Goal: Participate in discussion: Engage in conversation with other users on a specific topic

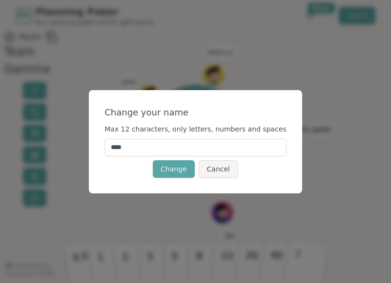
drag, startPoint x: 165, startPoint y: 145, endPoint x: 72, endPoint y: 145, distance: 92.7
click at [72, 144] on div "Change your name Max 12 characters, only letters, numbers and spaces **** Chang…" at bounding box center [195, 141] width 391 height 283
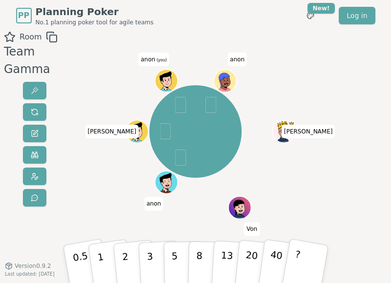
click at [237, 56] on span "anon" at bounding box center [237, 60] width 20 height 14
drag, startPoint x: 245, startPoint y: 221, endPoint x: 246, endPoint y: 231, distance: 10.3
click at [245, 222] on div "[PERSON_NAME] [PERSON_NAME] anon (you) anon" at bounding box center [195, 165] width 206 height 268
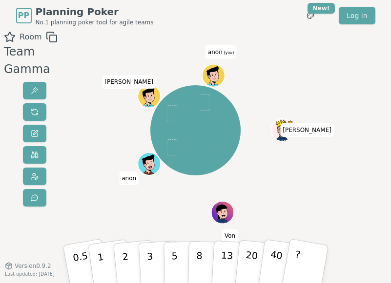
click at [238, 231] on span "Von" at bounding box center [230, 237] width 16 height 14
click at [122, 174] on span "anon" at bounding box center [129, 179] width 20 height 14
click at [128, 178] on span "anon" at bounding box center [129, 179] width 20 height 14
drag, startPoint x: 128, startPoint y: 178, endPoint x: 138, endPoint y: 176, distance: 9.5
click at [138, 176] on span "anon" at bounding box center [129, 179] width 20 height 14
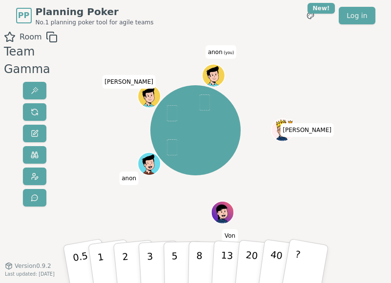
drag, startPoint x: 145, startPoint y: 168, endPoint x: 134, endPoint y: 159, distance: 14.2
click at [134, 159] on div "[PERSON_NAME] [PERSON_NAME] anon (you)" at bounding box center [195, 130] width 206 height 163
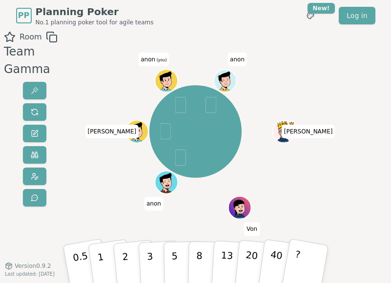
click at [181, 162] on span at bounding box center [180, 158] width 11 height 16
click at [160, 75] on icon at bounding box center [165, 77] width 20 height 13
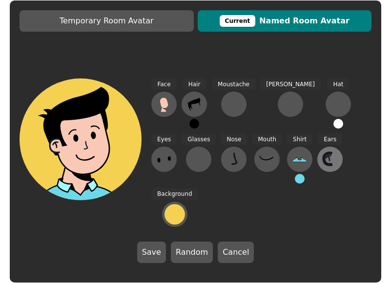
click at [322, 167] on icon at bounding box center [330, 160] width 16 height 16
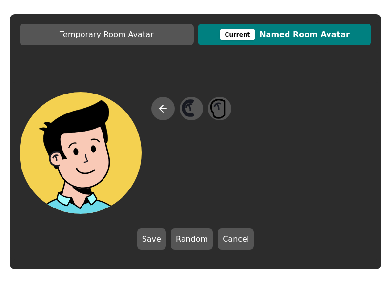
click at [289, 29] on span "Current Named Room Avatar" at bounding box center [284, 35] width 164 height 12
click at [256, 33] on div "Current" at bounding box center [238, 35] width 36 height 12
click at [161, 108] on icon at bounding box center [163, 109] width 12 height 12
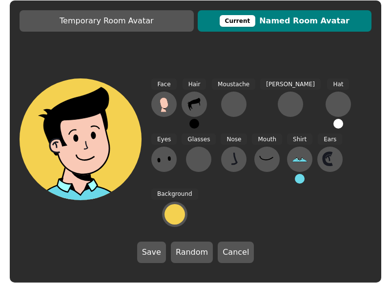
click at [277, 27] on span "Current Named Room Avatar" at bounding box center [284, 21] width 164 height 12
click at [255, 27] on div "Current" at bounding box center [238, 21] width 36 height 12
click at [249, 27] on div "Current" at bounding box center [238, 21] width 36 height 12
click at [227, 242] on button "Cancel" at bounding box center [236, 252] width 36 height 21
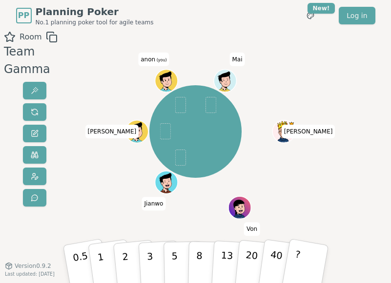
click at [164, 77] on icon at bounding box center [166, 77] width 12 height 12
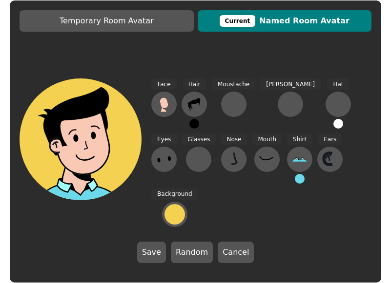
click at [239, 27] on div "Current" at bounding box center [238, 21] width 36 height 12
click at [296, 27] on span "Current Named Room Avatar" at bounding box center [284, 21] width 164 height 12
click at [230, 112] on div at bounding box center [234, 105] width 16 height 16
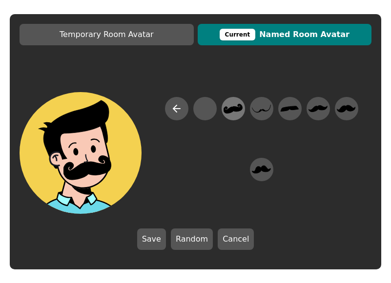
click at [223, 107] on icon at bounding box center [232, 109] width 19 height 10
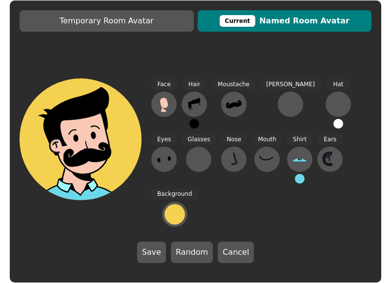
click at [285, 27] on span "Current Named Room Avatar" at bounding box center [284, 21] width 164 height 12
click at [189, 242] on button "Random" at bounding box center [192, 252] width 42 height 21
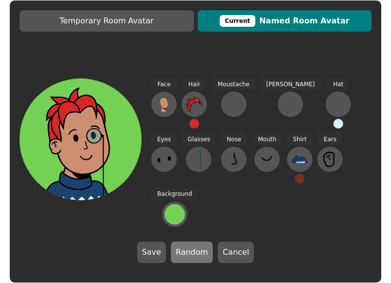
click at [189, 242] on button "Random" at bounding box center [192, 252] width 42 height 21
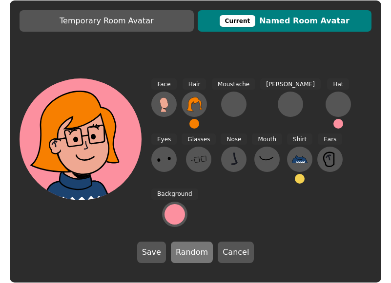
click at [189, 242] on button "Random" at bounding box center [192, 252] width 42 height 21
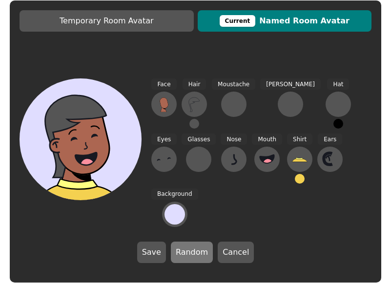
click at [189, 242] on button "Random" at bounding box center [192, 252] width 42 height 21
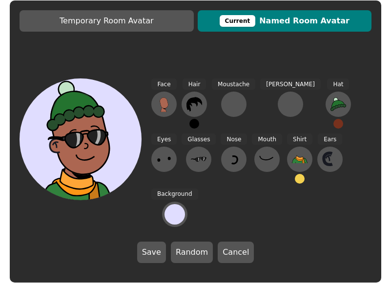
click at [245, 27] on div "Current" at bounding box center [238, 21] width 36 height 12
click at [193, 244] on button "Random" at bounding box center [192, 252] width 42 height 21
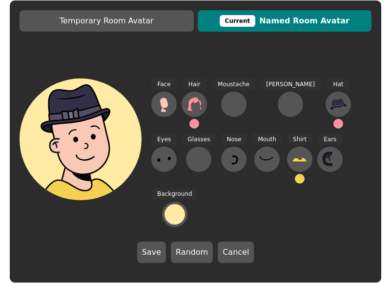
click at [287, 27] on span "Current Named Room Avatar" at bounding box center [284, 21] width 164 height 12
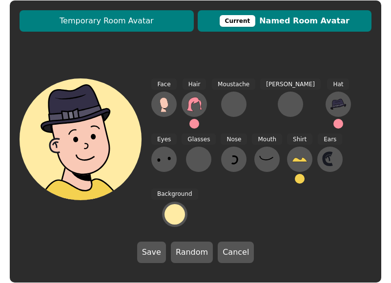
click at [93, 27] on span "Temporary Room Avatar" at bounding box center [106, 21] width 164 height 12
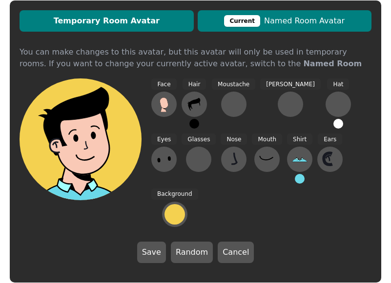
click at [251, 27] on div "Current" at bounding box center [242, 21] width 36 height 12
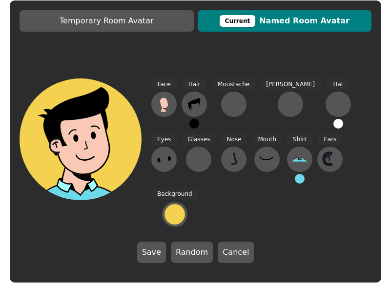
click at [280, 32] on button "Current Named Room Avatar" at bounding box center [285, 20] width 174 height 21
click at [241, 27] on div "Current" at bounding box center [238, 21] width 36 height 12
click at [243, 27] on div "Current" at bounding box center [238, 21] width 36 height 12
click at [250, 27] on div "Current" at bounding box center [238, 21] width 36 height 12
click at [161, 243] on button "Save" at bounding box center [151, 252] width 29 height 21
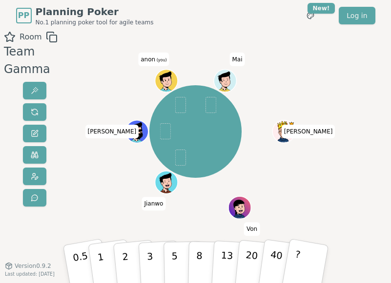
click at [162, 83] on icon at bounding box center [166, 84] width 11 height 4
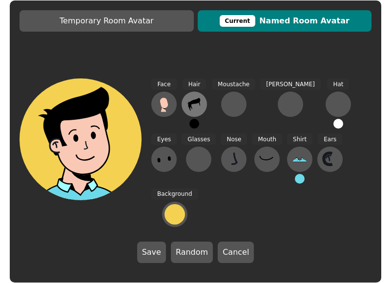
click at [193, 112] on icon at bounding box center [194, 105] width 16 height 16
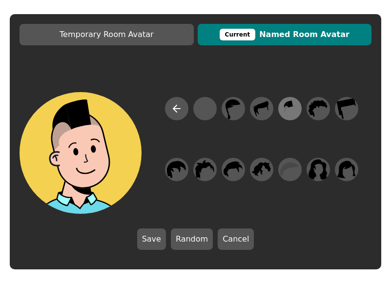
click at [280, 108] on icon at bounding box center [289, 109] width 19 height 22
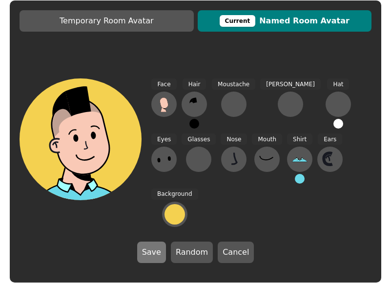
click at [160, 242] on button "Save" at bounding box center [151, 252] width 29 height 21
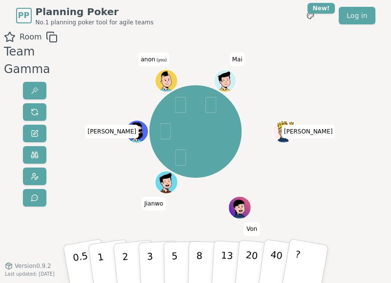
drag, startPoint x: 165, startPoint y: 74, endPoint x: 140, endPoint y: 102, distance: 38.4
click at [140, 102] on div "[PERSON_NAME] [PERSON_NAME] (you) Mai" at bounding box center [195, 132] width 206 height 166
click at [180, 103] on span at bounding box center [180, 106] width 11 height 16
click at [165, 80] on ellipse at bounding box center [164, 80] width 1 height 1
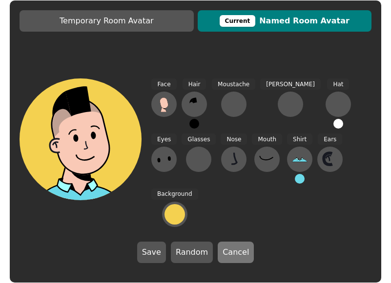
click at [227, 242] on button "Cancel" at bounding box center [236, 252] width 36 height 21
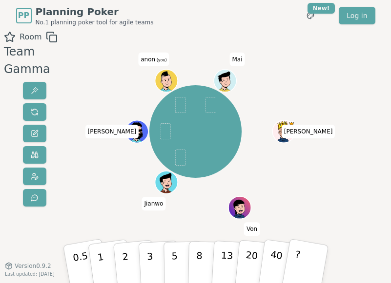
click at [173, 82] on div at bounding box center [167, 88] width 22 height 20
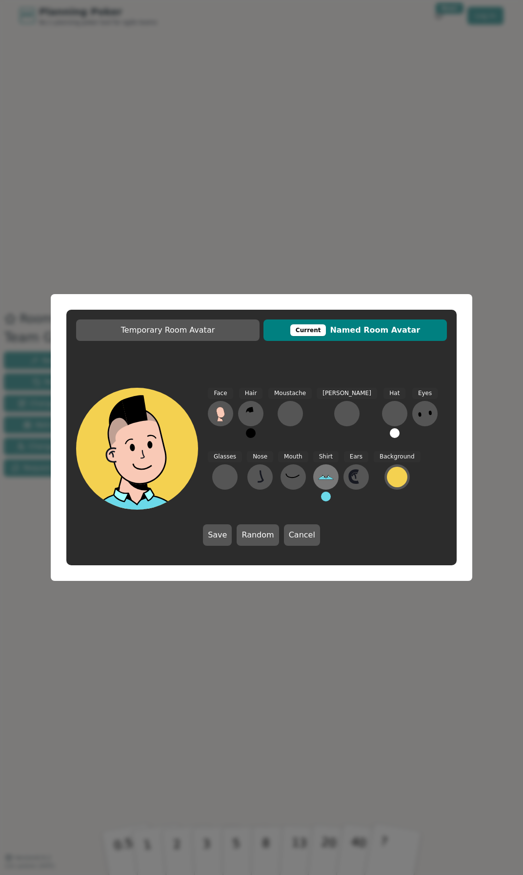
click at [318, 283] on icon at bounding box center [326, 477] width 16 height 16
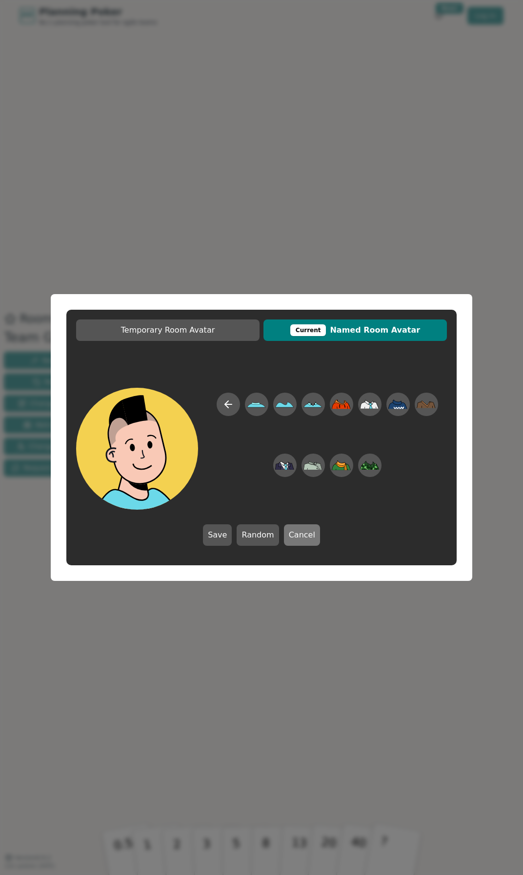
click at [295, 283] on button "Cancel" at bounding box center [302, 534] width 36 height 21
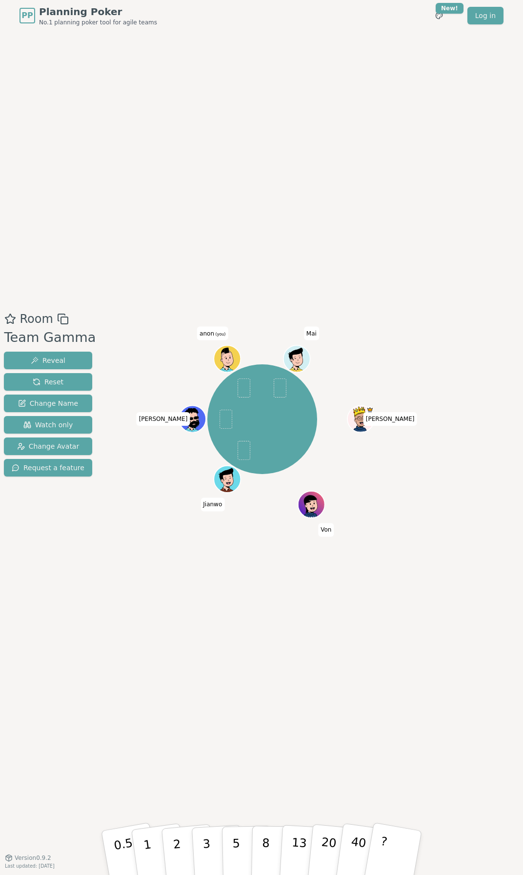
click at [216, 283] on span "(you)" at bounding box center [220, 334] width 12 height 4
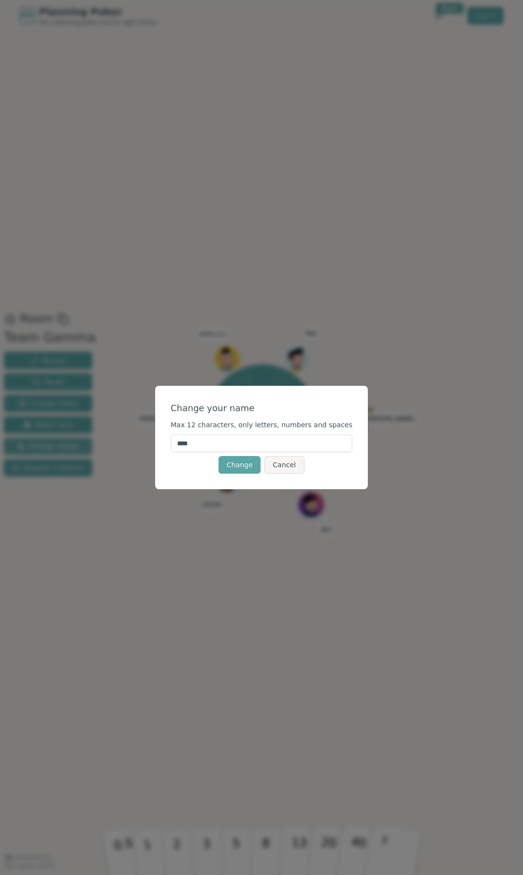
drag, startPoint x: 218, startPoint y: 440, endPoint x: 82, endPoint y: 446, distance: 135.3
click at [82, 283] on div "Change your name Max 12 characters, only letters, numbers and spaces **** Chang…" at bounding box center [261, 437] width 523 height 875
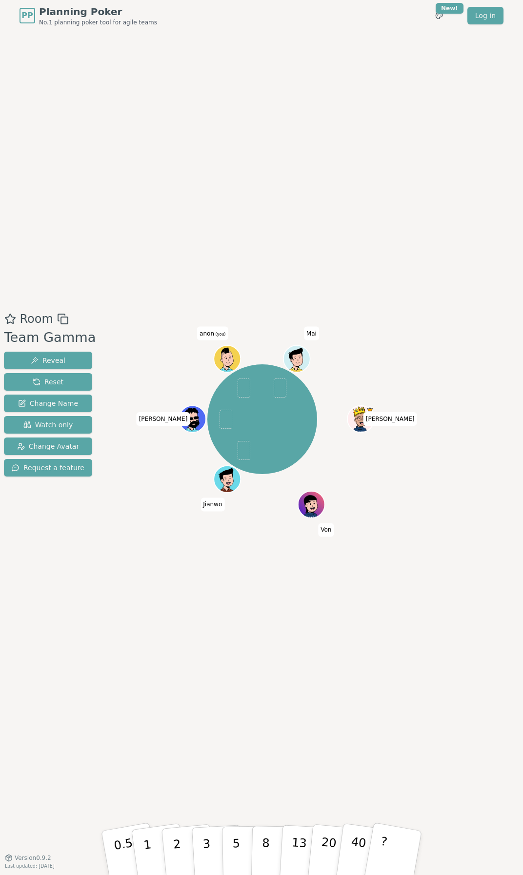
click at [213, 283] on span "anon (you)" at bounding box center [212, 334] width 31 height 14
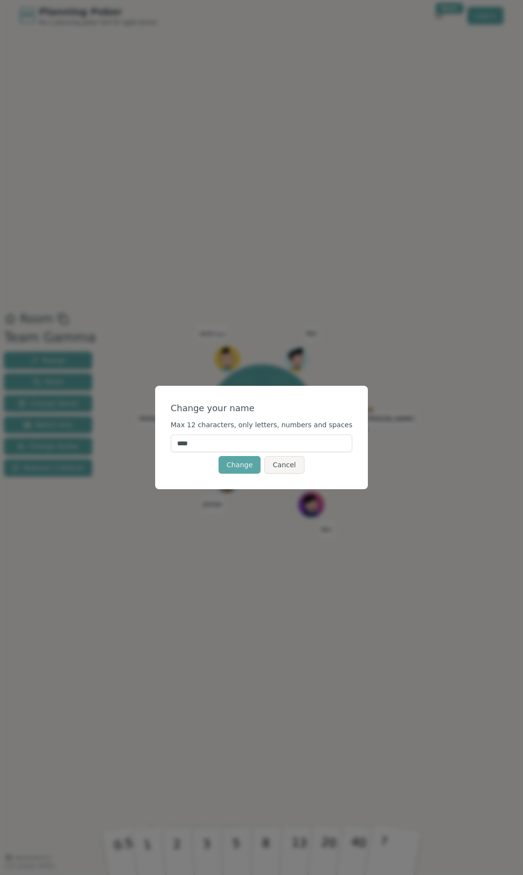
drag, startPoint x: 209, startPoint y: 443, endPoint x: 189, endPoint y: 443, distance: 20.0
click at [189, 283] on input "****" at bounding box center [262, 444] width 182 height 18
type input "*****"
click at [245, 283] on button "Change" at bounding box center [240, 465] width 42 height 18
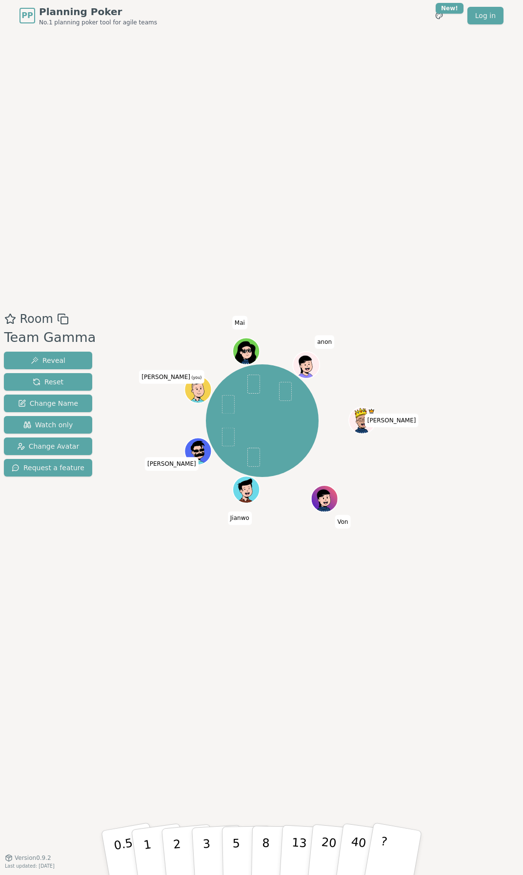
click at [197, 283] on icon at bounding box center [198, 387] width 21 height 3
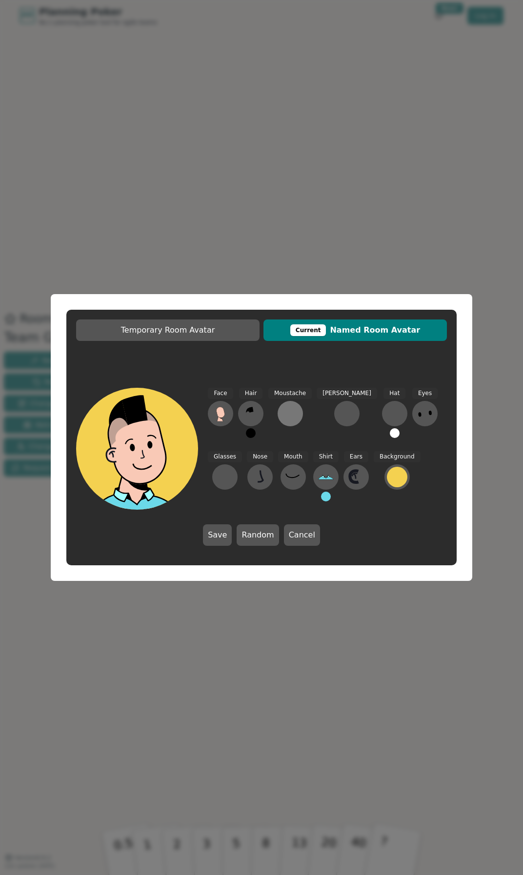
click at [296, 283] on div at bounding box center [290, 414] width 16 height 16
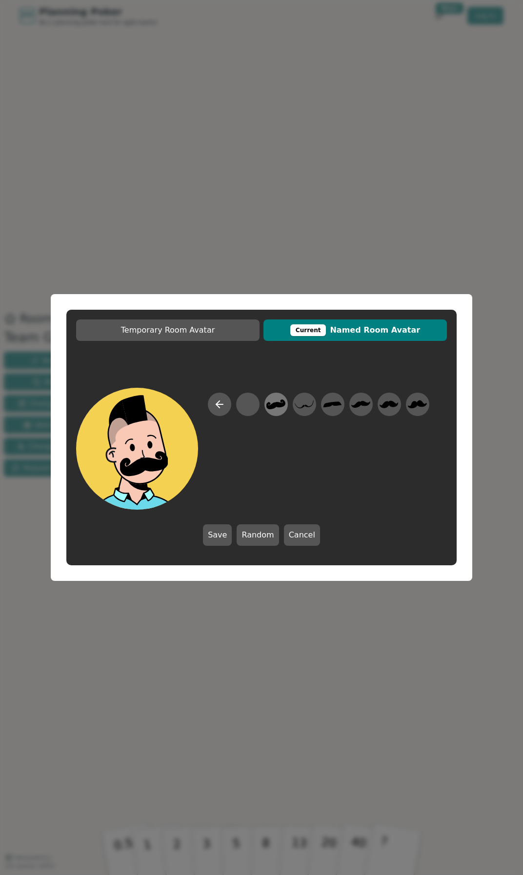
click at [273, 283] on icon at bounding box center [275, 405] width 19 height 22
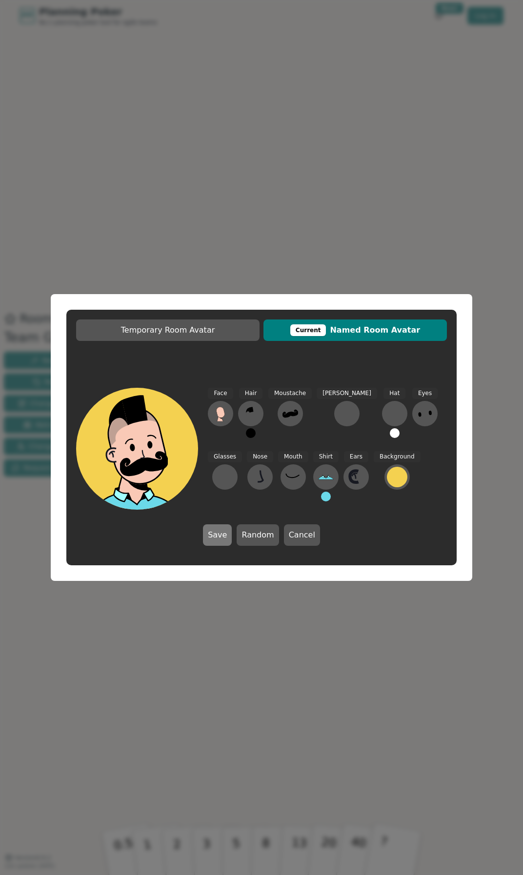
click at [224, 283] on button "Save" at bounding box center [217, 534] width 29 height 21
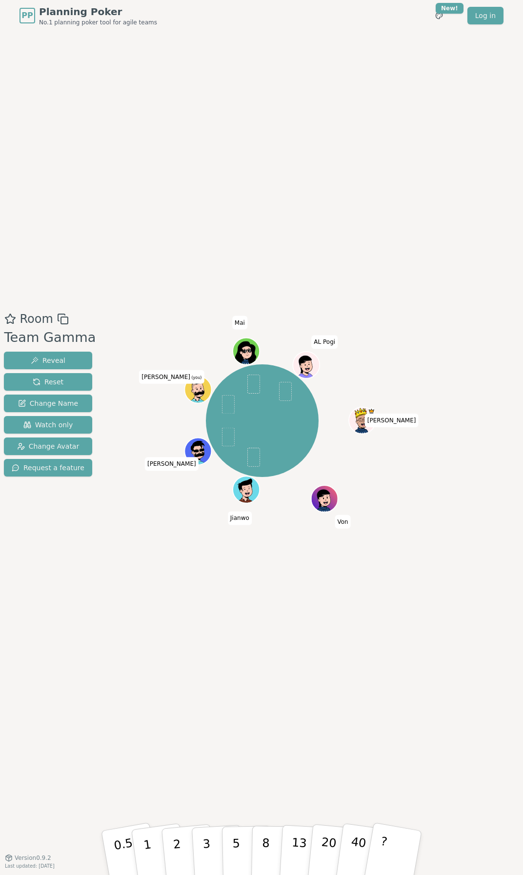
click at [196, 283] on icon at bounding box center [196, 386] width 25 height 15
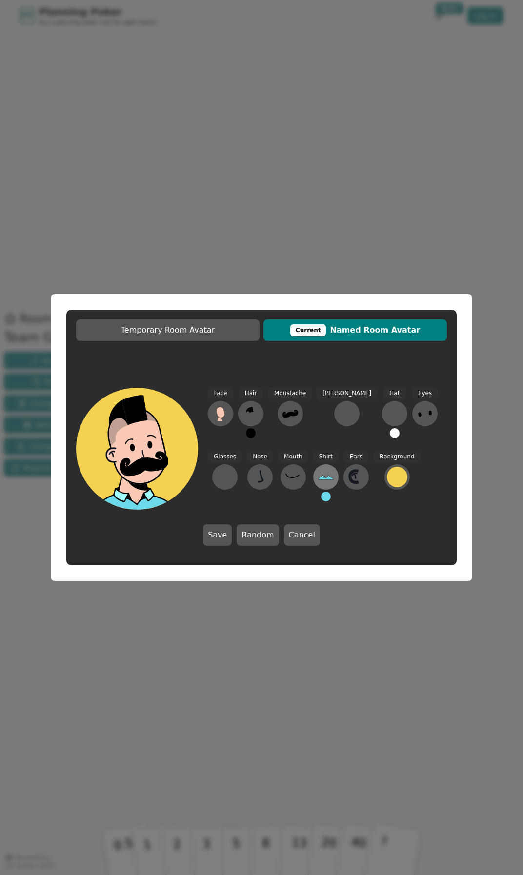
click at [318, 283] on icon at bounding box center [326, 477] width 16 height 16
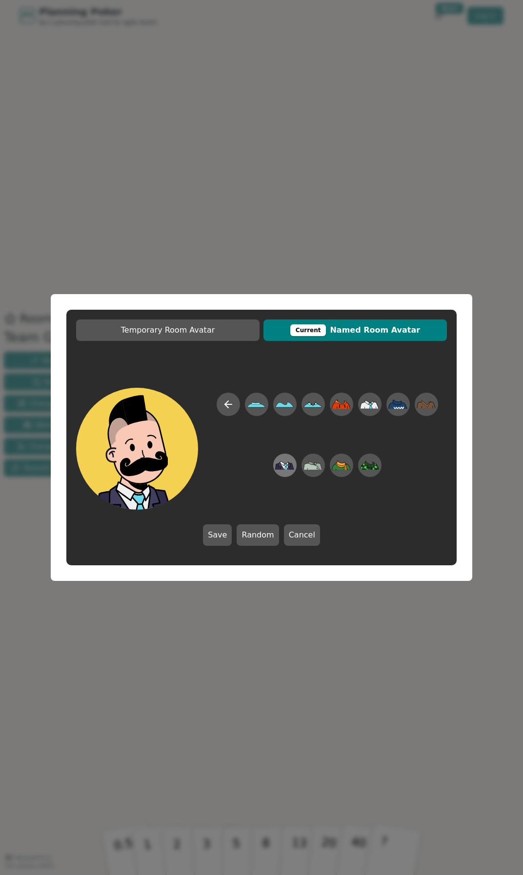
click at [286, 283] on icon at bounding box center [286, 468] width 2 height 3
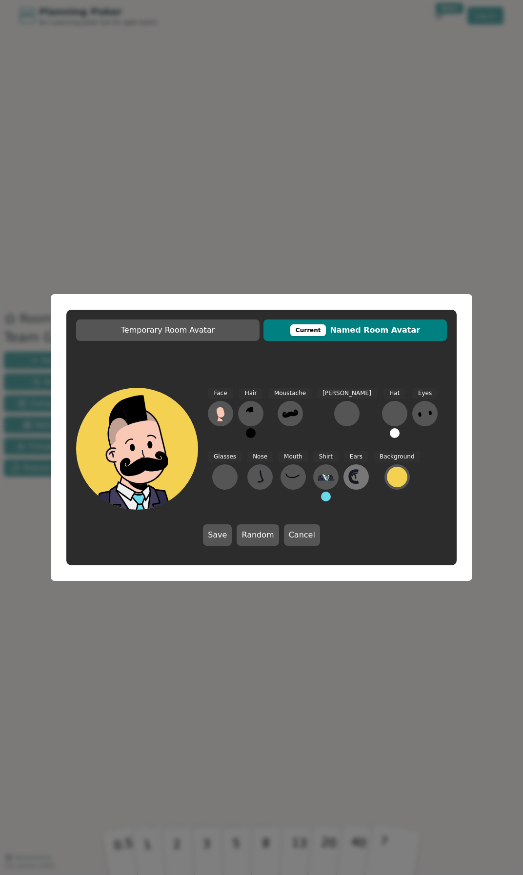
click at [350, 283] on icon at bounding box center [354, 477] width 8 height 12
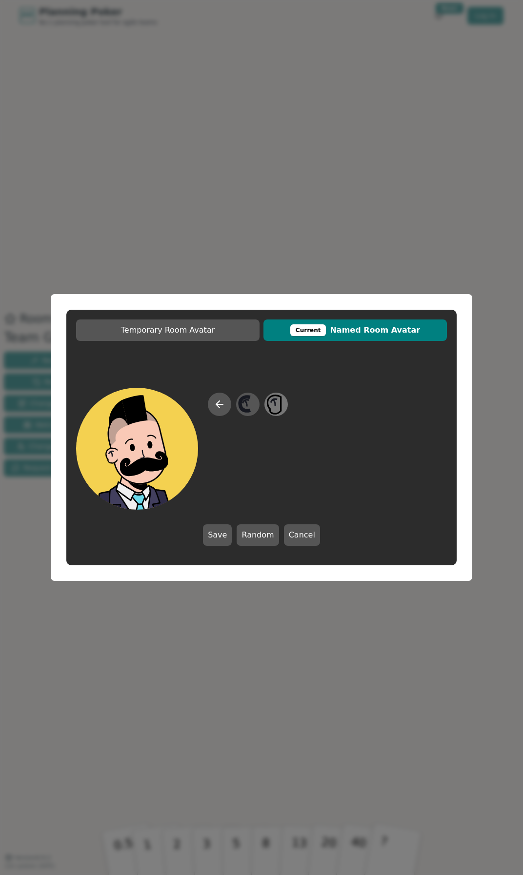
click at [281, 283] on icon at bounding box center [275, 404] width 14 height 19
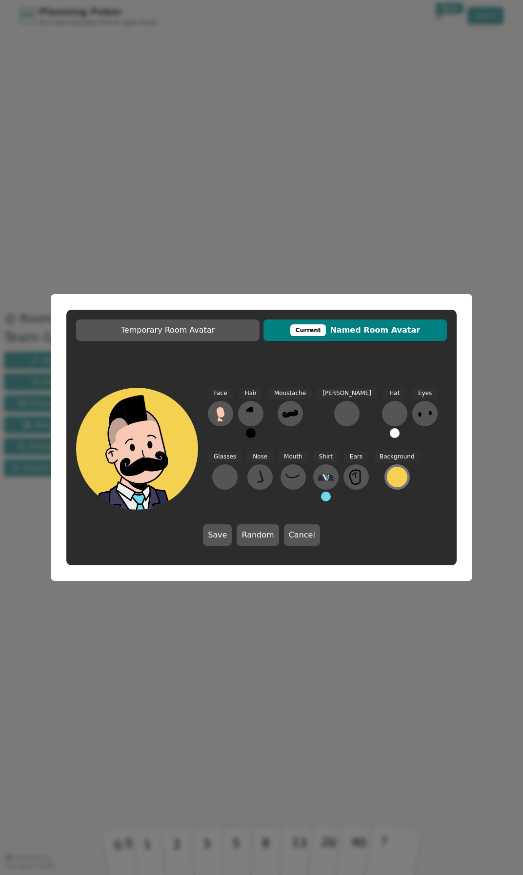
click at [387, 283] on div at bounding box center [397, 477] width 20 height 20
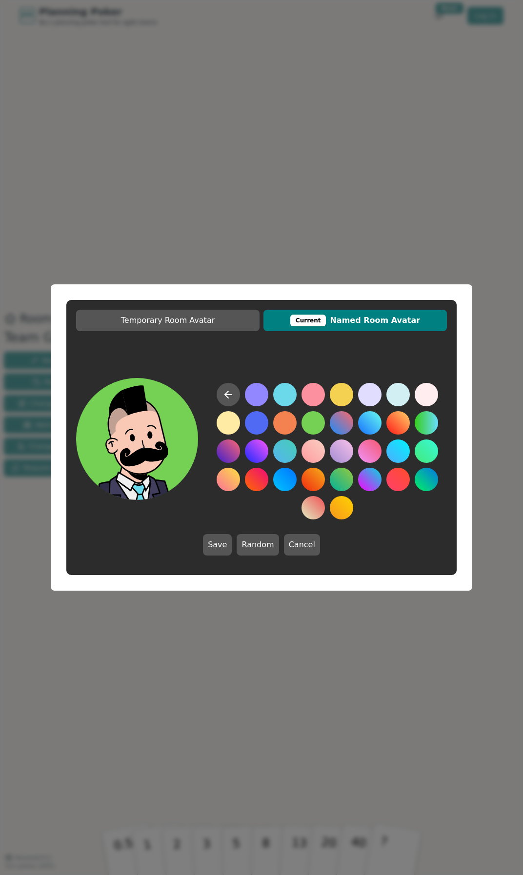
click at [315, 283] on button at bounding box center [312, 422] width 23 height 23
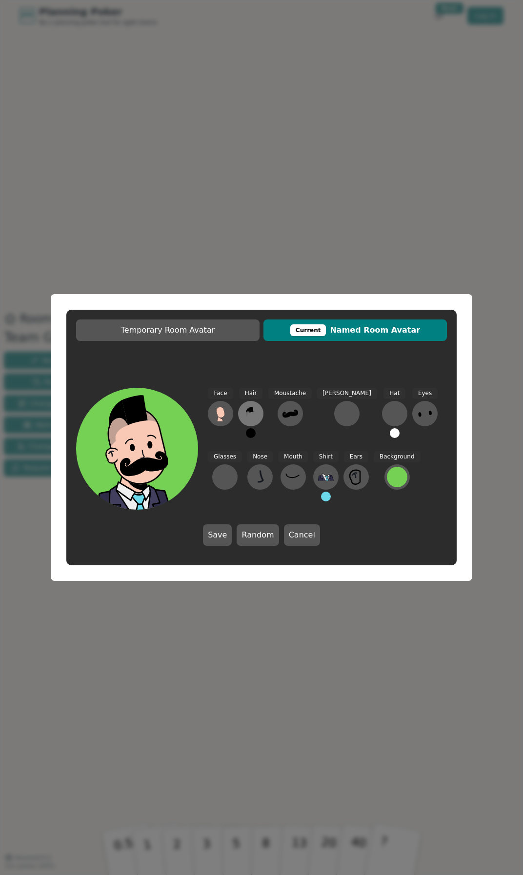
click at [249, 283] on icon at bounding box center [247, 410] width 3 height 5
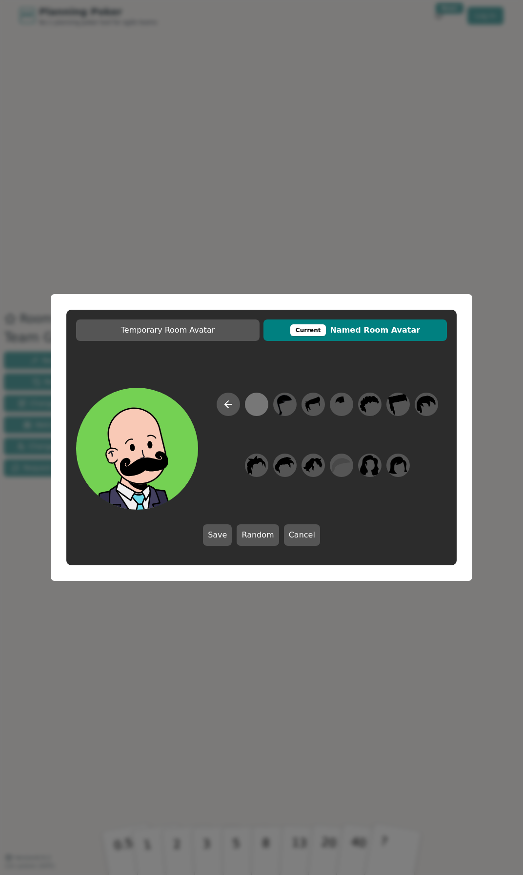
click at [256, 283] on div at bounding box center [256, 405] width 19 height 22
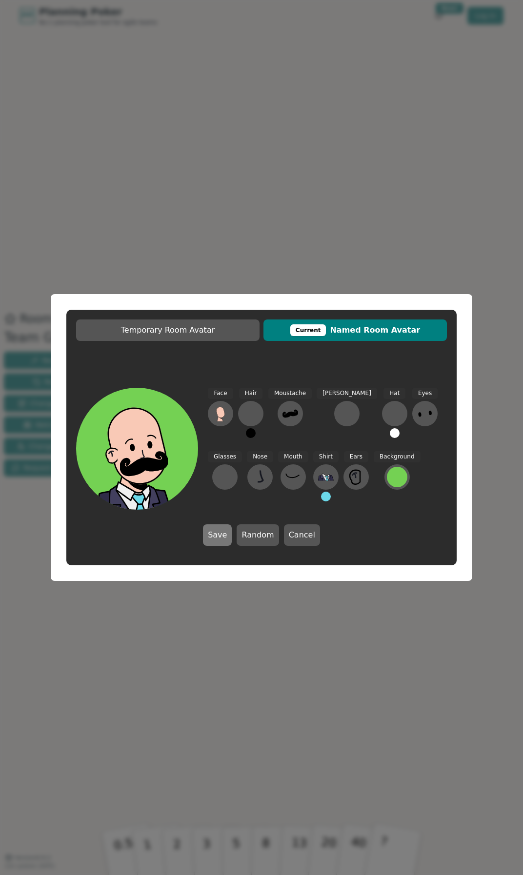
click at [225, 283] on button "Save" at bounding box center [217, 534] width 29 height 21
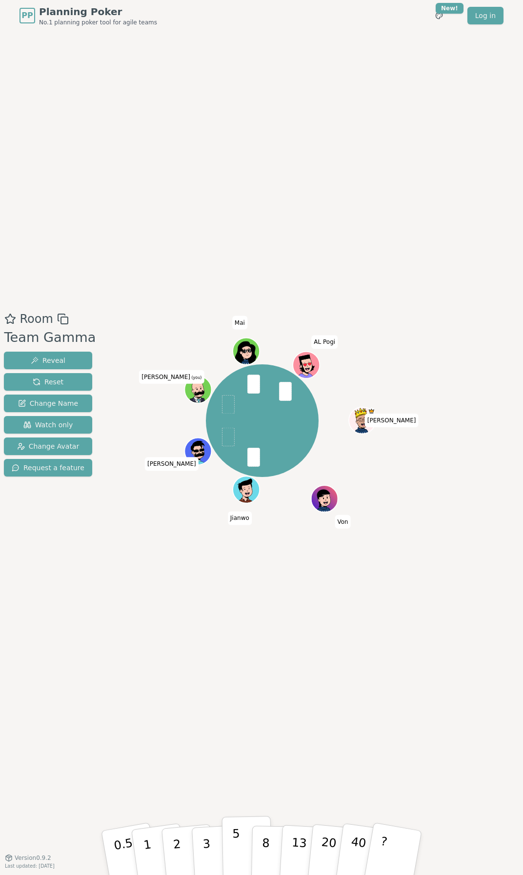
click at [237, 283] on p "5" at bounding box center [236, 853] width 8 height 53
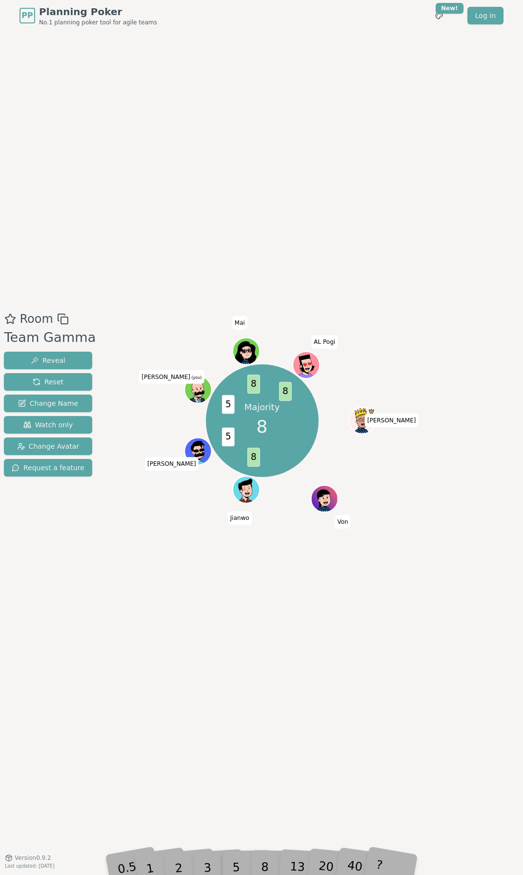
click at [260, 283] on div "5" at bounding box center [247, 853] width 30 height 35
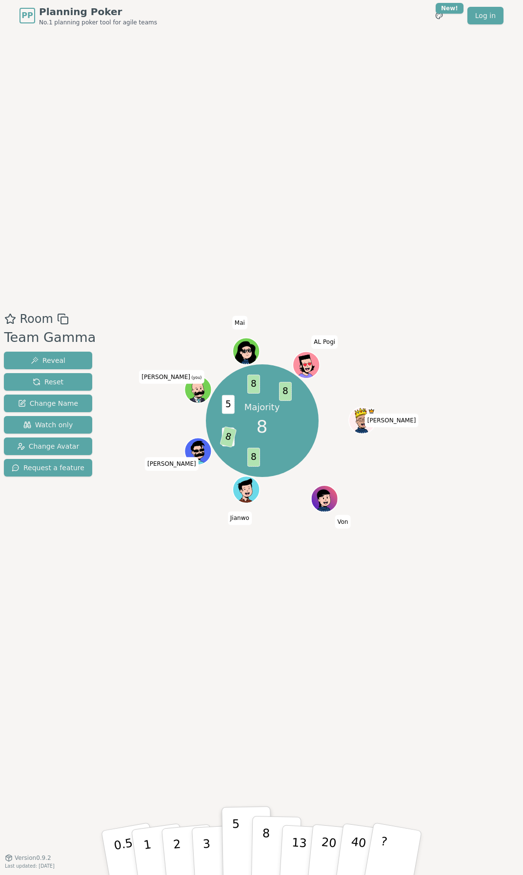
click at [262, 283] on p "8" at bounding box center [265, 852] width 8 height 53
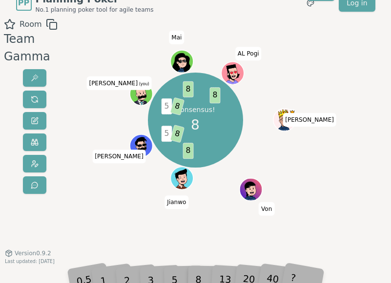
scroll to position [16, 0]
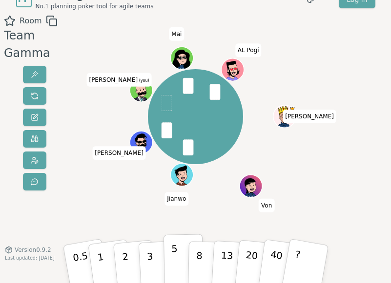
click at [176, 272] on p "5" at bounding box center [174, 263] width 7 height 43
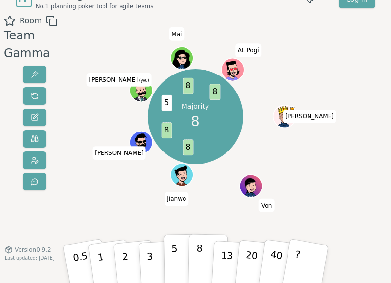
click at [204, 263] on button "8" at bounding box center [207, 264] width 40 height 60
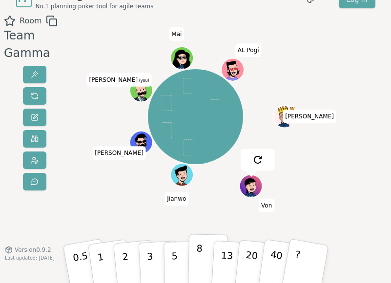
click at [200, 257] on p "8" at bounding box center [199, 263] width 7 height 43
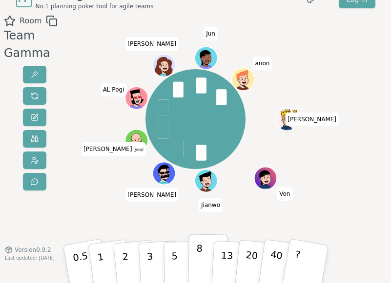
click at [201, 263] on p "8" at bounding box center [199, 263] width 7 height 43
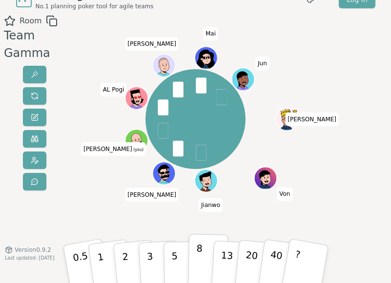
click at [194, 264] on button "8" at bounding box center [207, 264] width 40 height 60
